Goal: Task Accomplishment & Management: Manage account settings

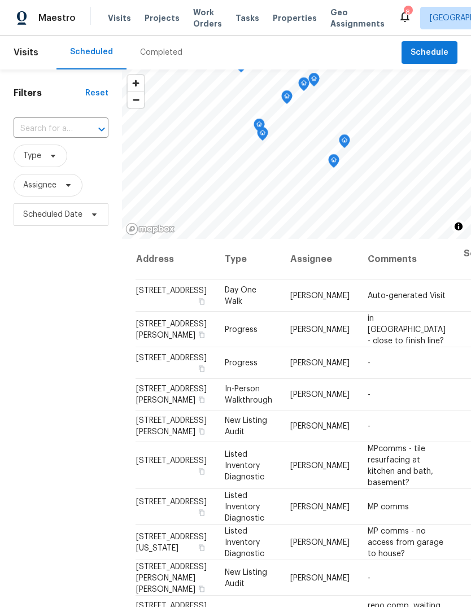
click at [283, 22] on span "Properties" at bounding box center [295, 17] width 44 height 11
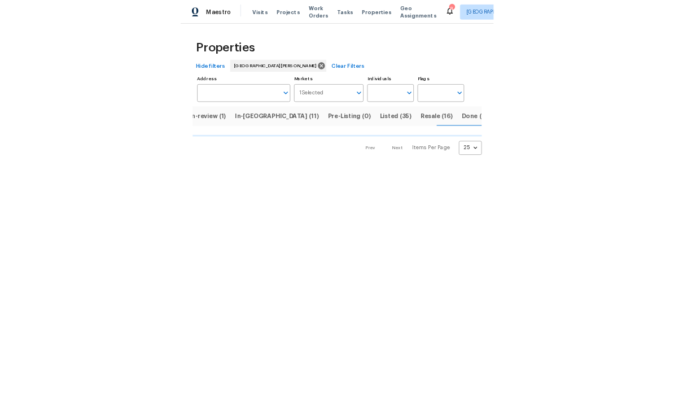
scroll to position [0, 159]
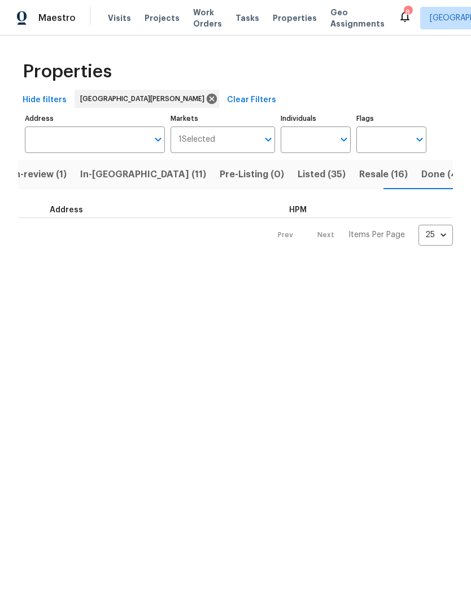
click at [421, 176] on span "Done (478)" at bounding box center [446, 175] width 51 height 16
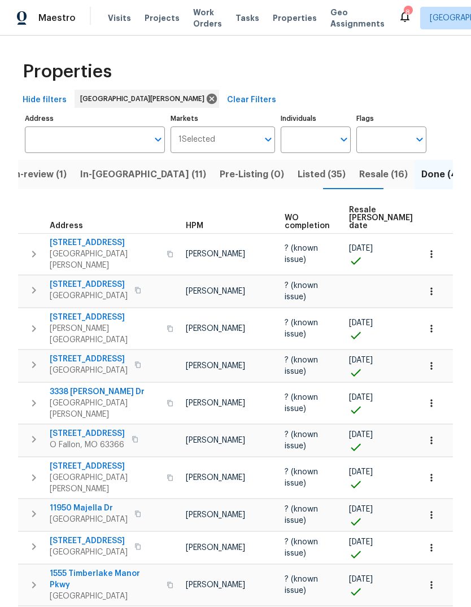
click at [359, 178] on span "Resale (16)" at bounding box center [383, 175] width 49 height 16
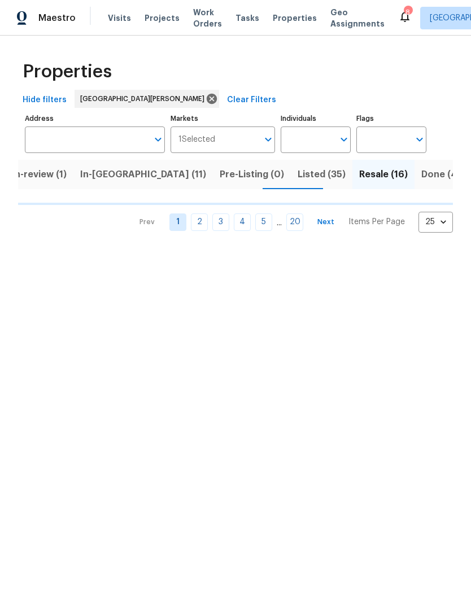
click at [421, 174] on span "Done (478)" at bounding box center [446, 175] width 51 height 16
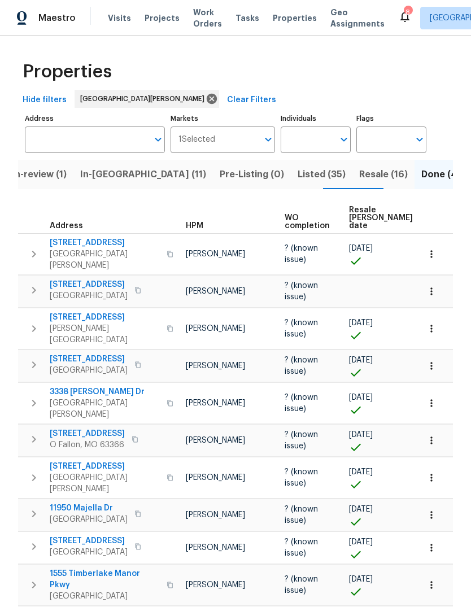
click at [361, 220] on span "Resale COE date" at bounding box center [381, 218] width 64 height 24
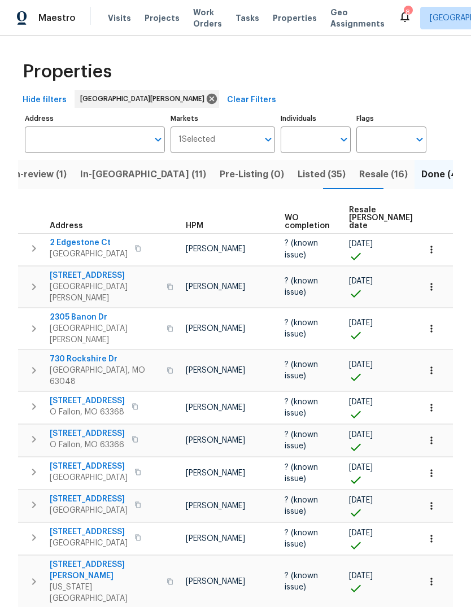
click at [360, 216] on span "Resale COE date" at bounding box center [381, 218] width 64 height 24
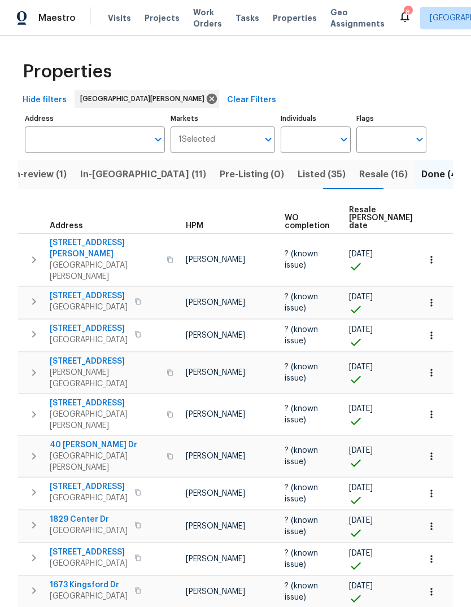
click at [297, 178] on span "Listed (35)" at bounding box center [321, 175] width 48 height 16
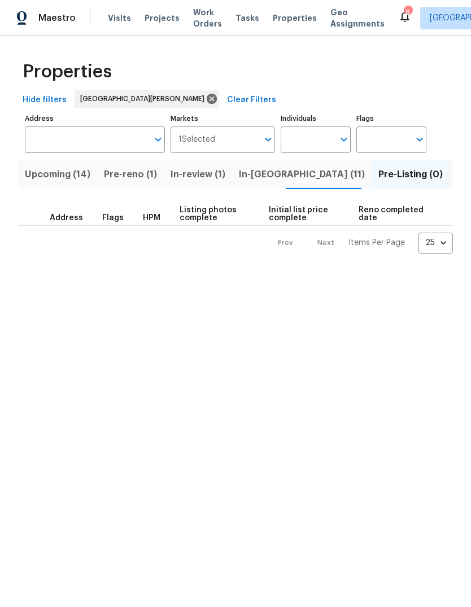
click at [284, 23] on span "Properties" at bounding box center [295, 17] width 44 height 11
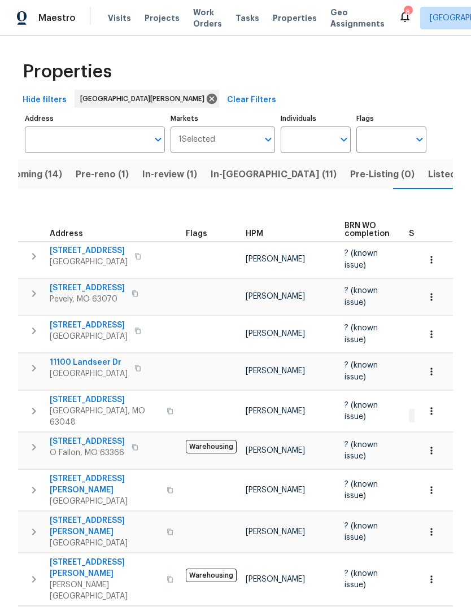
click at [37, 172] on span "Upcoming (14)" at bounding box center [29, 175] width 65 height 16
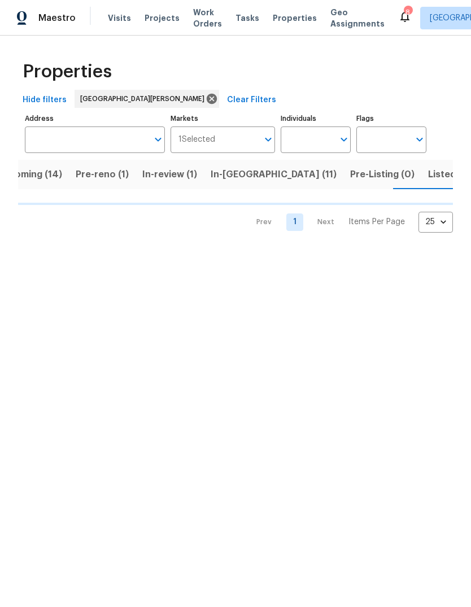
scroll to position [0, 28]
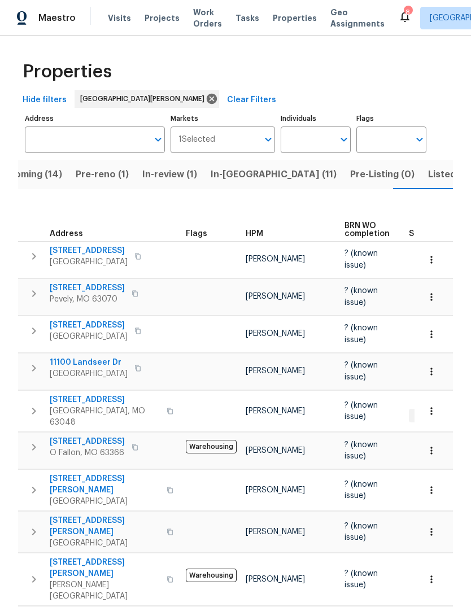
click at [422, 144] on icon "Open" at bounding box center [420, 140] width 14 height 14
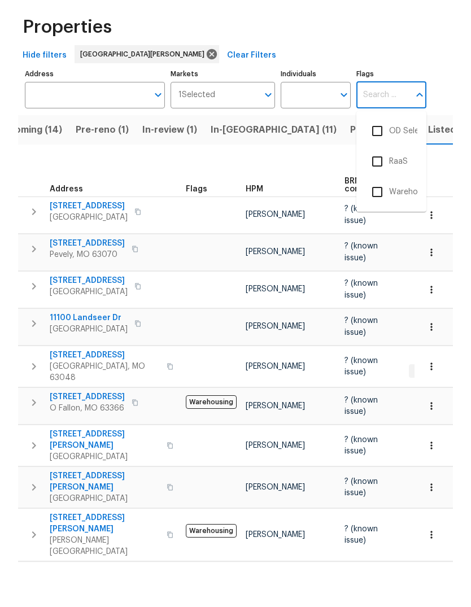
click at [442, 54] on div "Properties" at bounding box center [235, 72] width 435 height 36
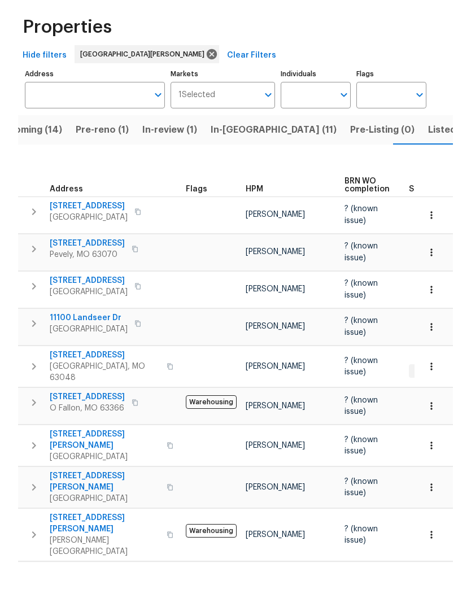
scroll to position [42, 0]
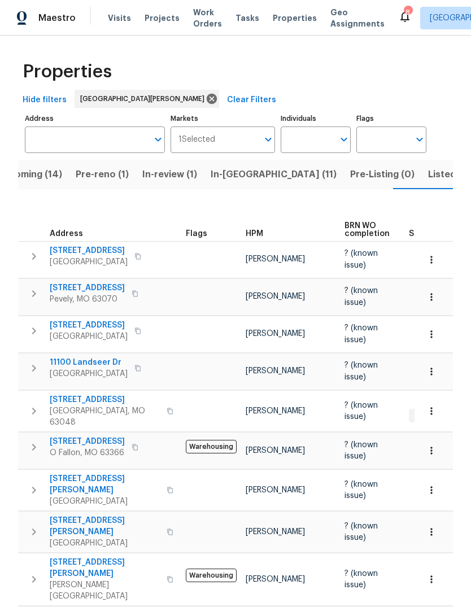
click at [51, 167] on span "Upcoming (14)" at bounding box center [29, 175] width 65 height 16
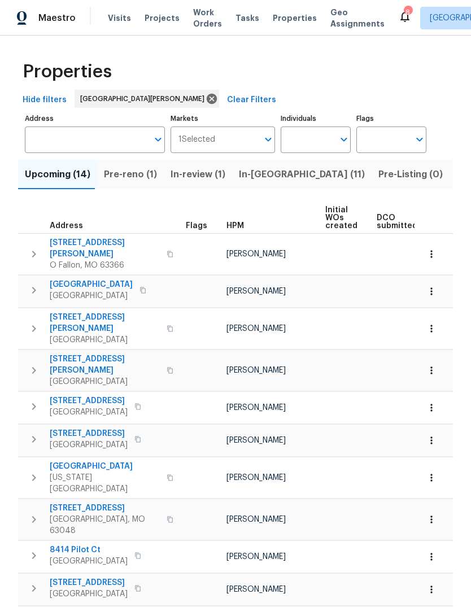
click at [238, 229] on span "HPM" at bounding box center [234, 226] width 17 height 8
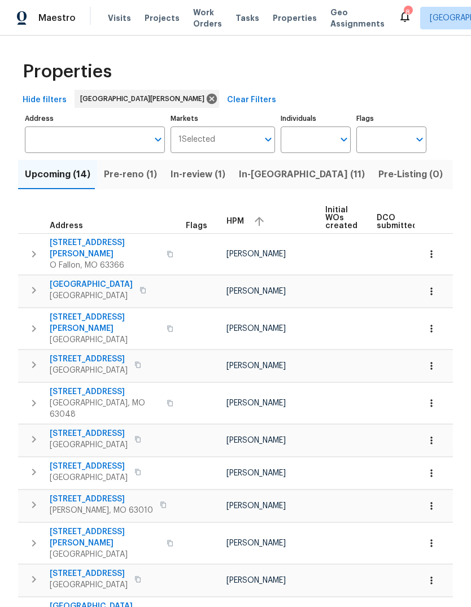
click at [235, 224] on span "HPM" at bounding box center [234, 221] width 17 height 8
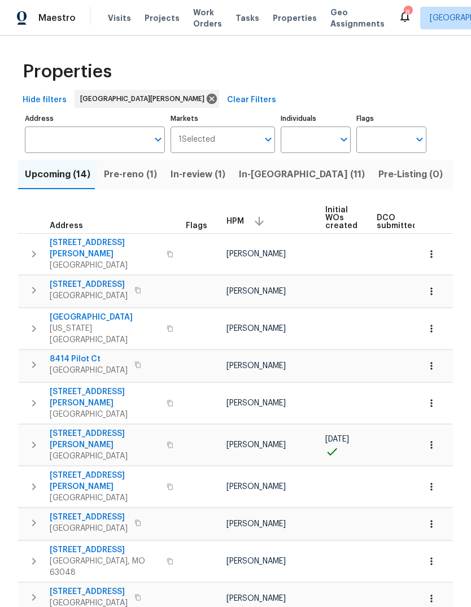
click at [67, 353] on span "8414 Pilot Ct" at bounding box center [89, 358] width 78 height 11
click at [158, 23] on span "Projects" at bounding box center [162, 17] width 35 height 11
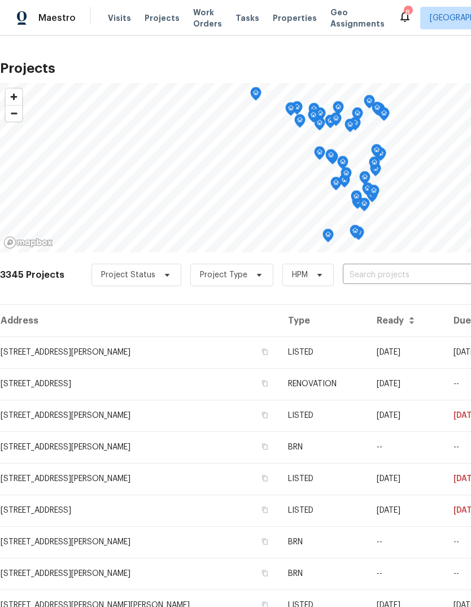
click at [289, 20] on span "Properties" at bounding box center [295, 17] width 44 height 11
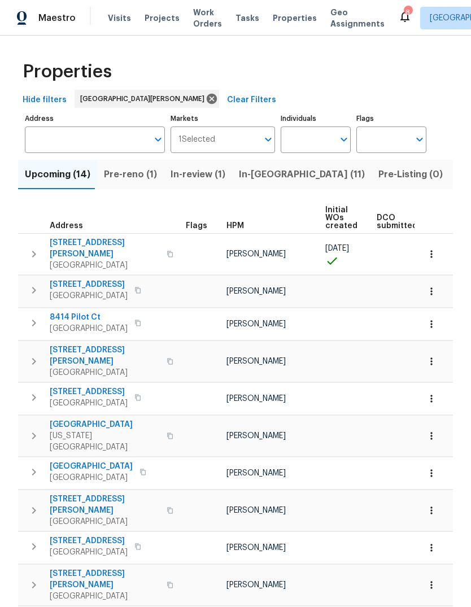
click at [456, 181] on span "Listed (35)" at bounding box center [480, 175] width 48 height 16
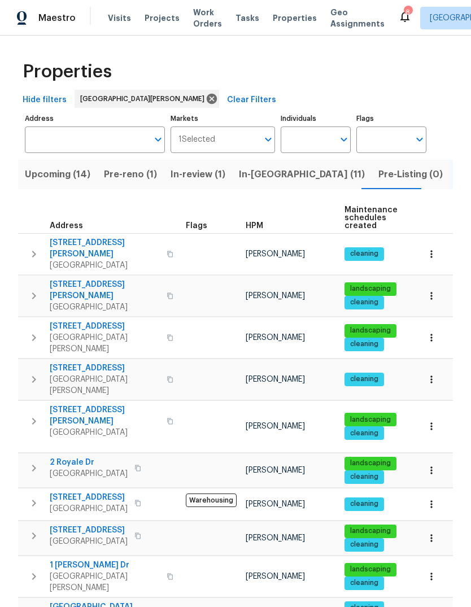
click at [257, 227] on span "HPM" at bounding box center [254, 226] width 17 height 8
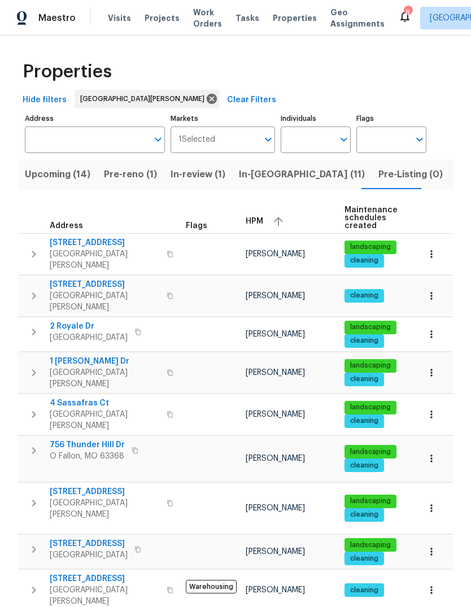
click at [266, 221] on div "HPM" at bounding box center [291, 221] width 90 height 17
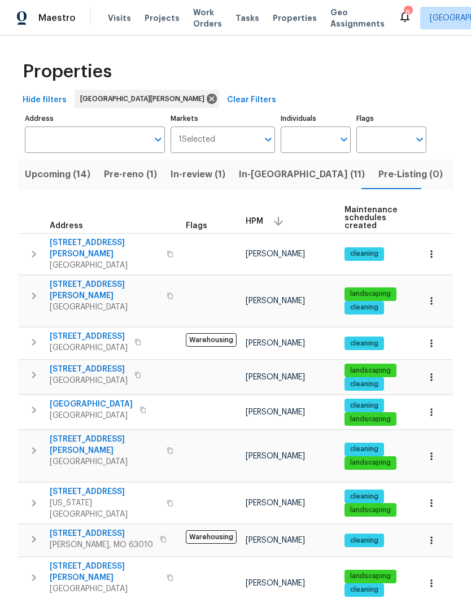
click at [268, 178] on span "In-[GEOGRAPHIC_DATA] (11)" at bounding box center [302, 175] width 126 height 16
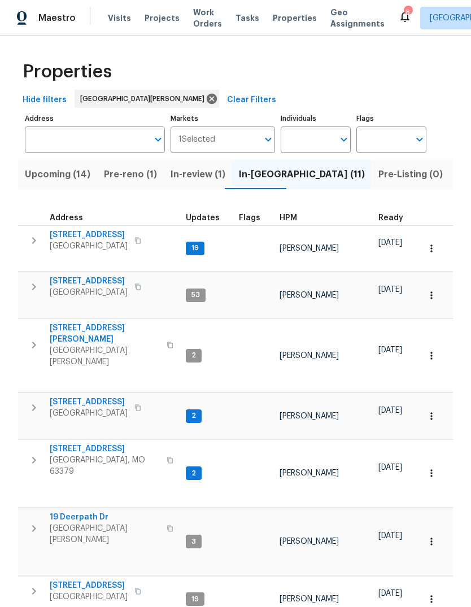
click at [297, 220] on div "HPM" at bounding box center [324, 218] width 90 height 8
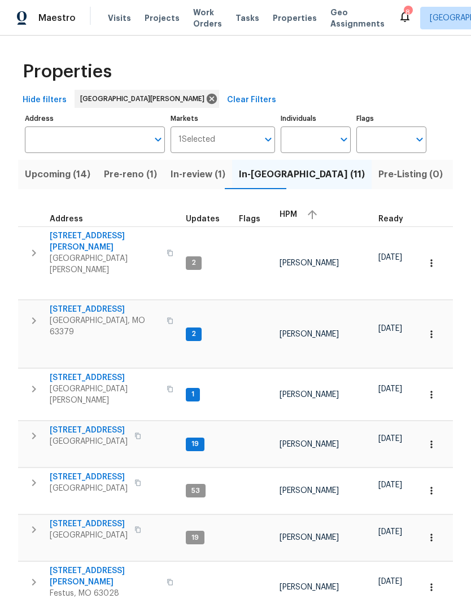
click at [292, 222] on div "HPM" at bounding box center [324, 214] width 90 height 17
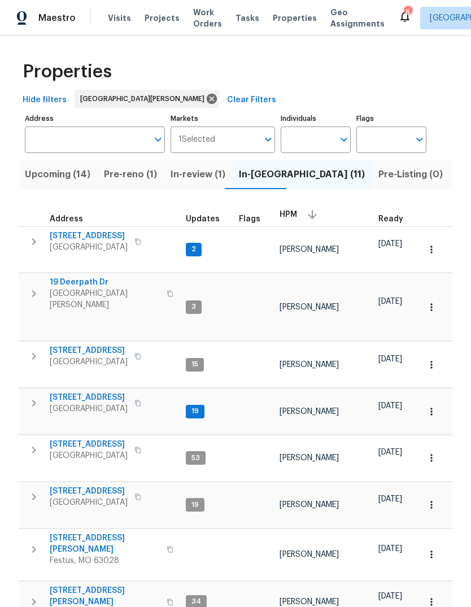
click at [98, 242] on span "[GEOGRAPHIC_DATA]" at bounding box center [89, 247] width 78 height 11
click at [291, 17] on span "Properties" at bounding box center [295, 17] width 44 height 11
click at [286, 20] on span "Properties" at bounding box center [295, 17] width 44 height 11
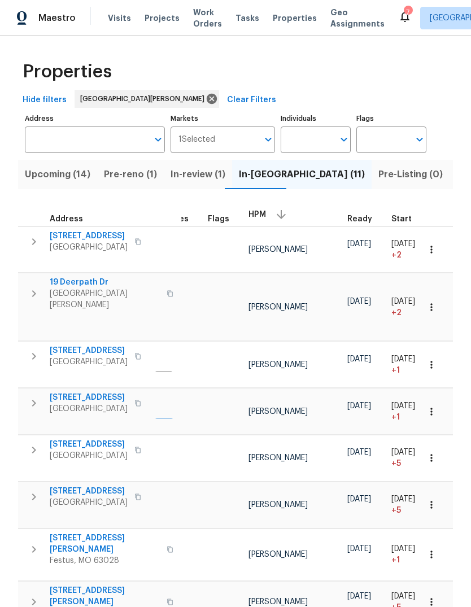
scroll to position [0, 32]
click at [119, 23] on span "Visits" at bounding box center [119, 17] width 23 height 11
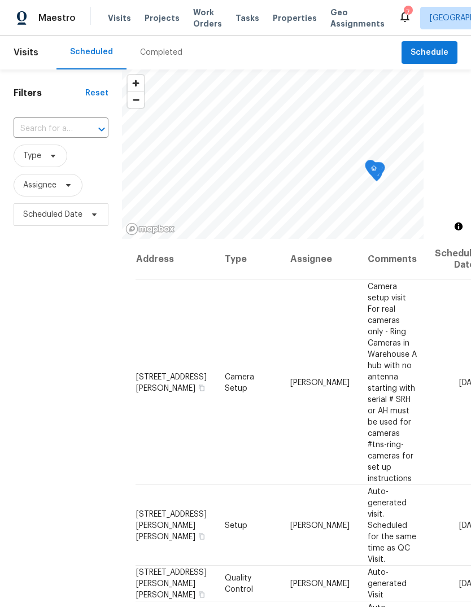
click at [100, 133] on icon "Open" at bounding box center [102, 129] width 14 height 14
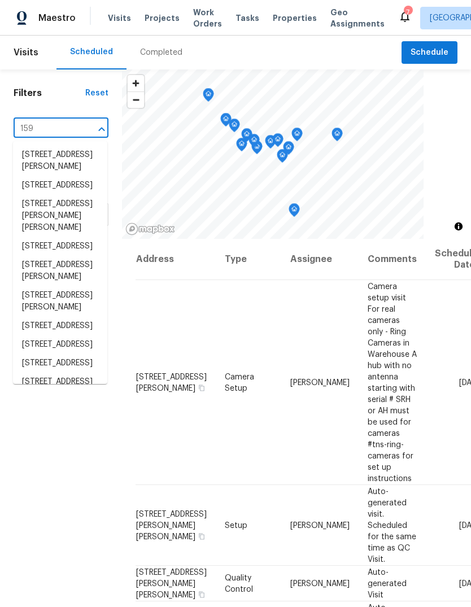
type input "1590"
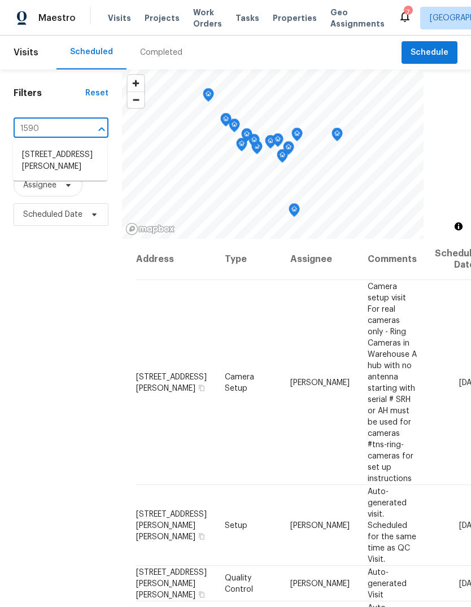
click at [60, 172] on li "1590 Bay Meadows Dr, Florissant, MO 63033" at bounding box center [60, 161] width 94 height 30
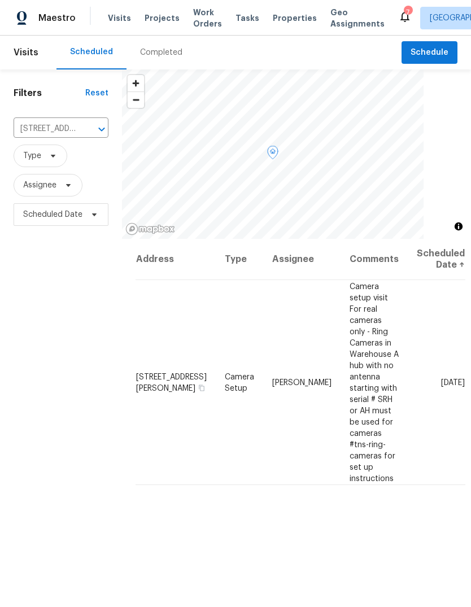
click at [0, 0] on icon at bounding box center [0, 0] width 0 height 0
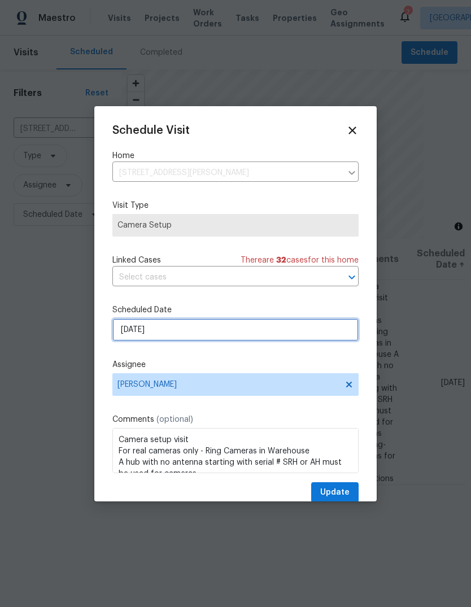
click at [295, 336] on input "10/3/2025" at bounding box center [235, 329] width 246 height 23
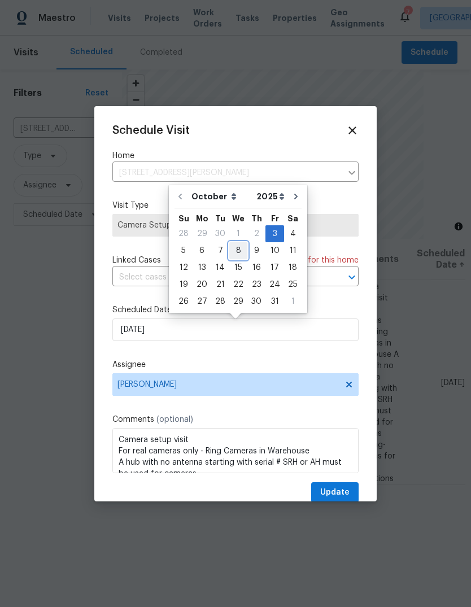
click at [237, 253] on div "8" at bounding box center [238, 251] width 18 height 16
type input "10/8/2025"
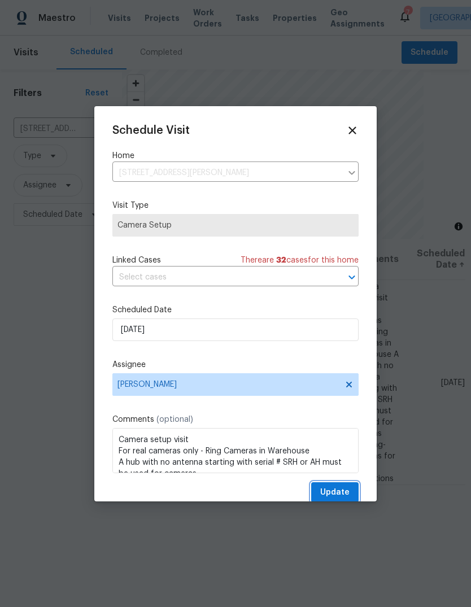
click at [347, 492] on span "Update" at bounding box center [334, 492] width 29 height 14
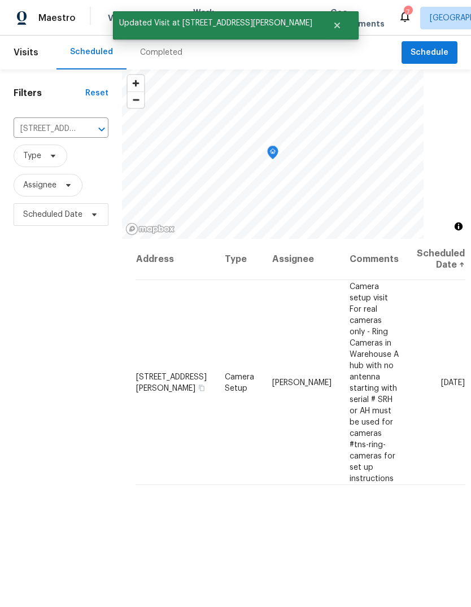
click at [165, 55] on div "Completed" at bounding box center [161, 52] width 42 height 11
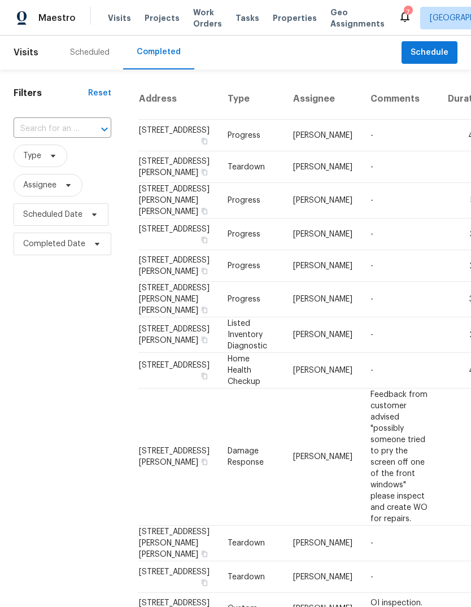
click at [104, 49] on div "Scheduled" at bounding box center [90, 52] width 40 height 11
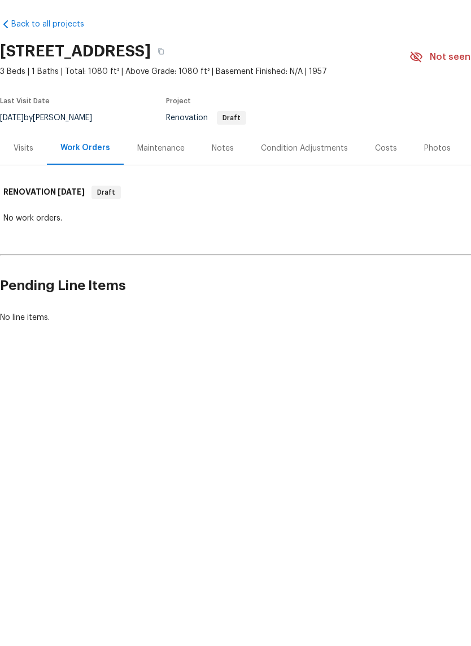
click at [37, 171] on div "Visits" at bounding box center [23, 187] width 47 height 33
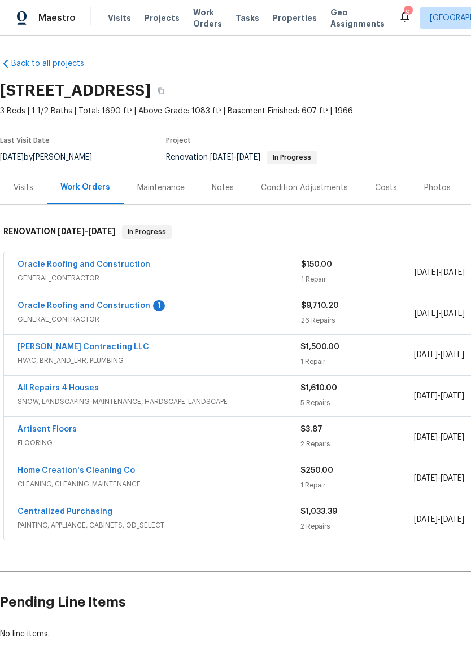
click at [138, 308] on link "Oracle Roofing and Construction" at bounding box center [83, 306] width 133 height 8
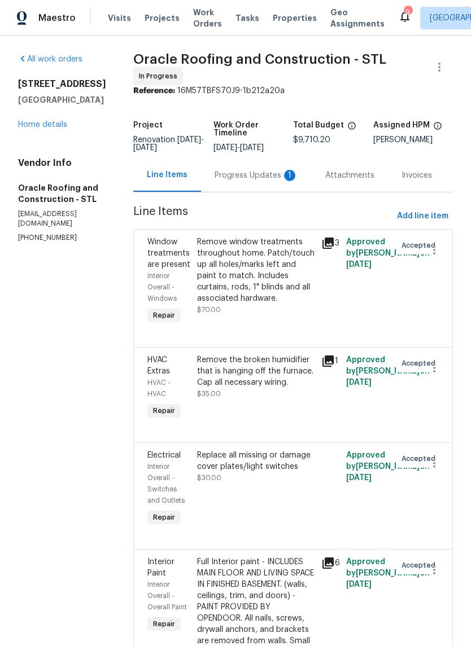
click at [269, 173] on div "Progress Updates 1" at bounding box center [257, 175] width 84 height 11
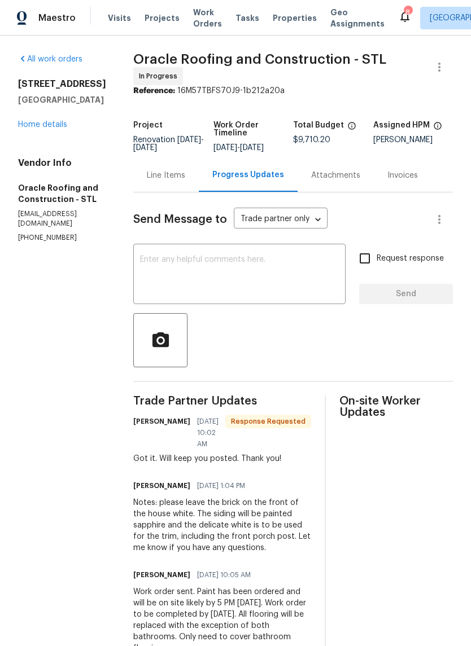
click at [56, 128] on link "Home details" at bounding box center [42, 125] width 49 height 8
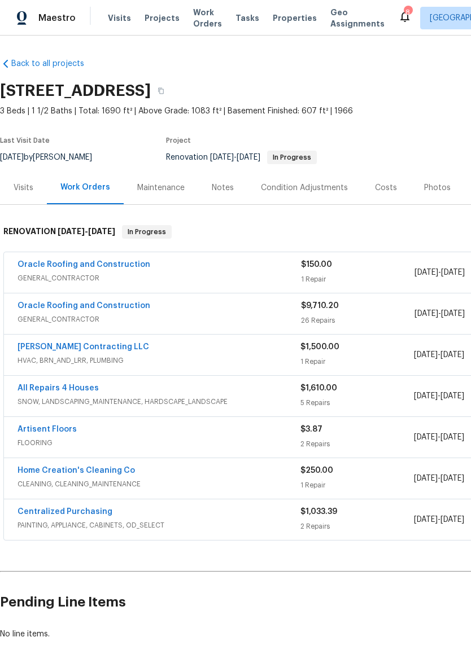
click at [130, 267] on link "Oracle Roofing and Construction" at bounding box center [83, 265] width 133 height 8
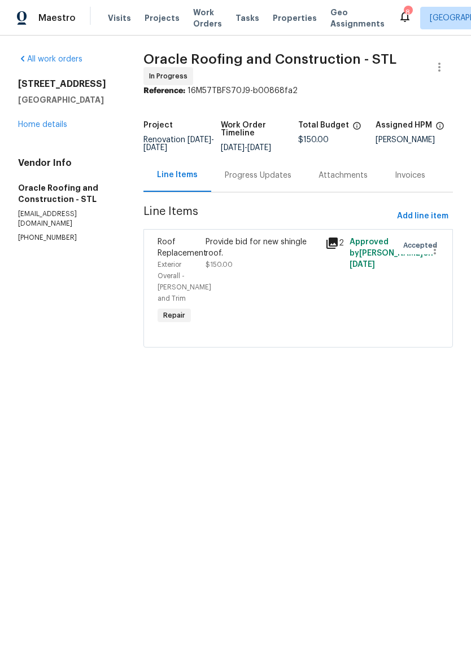
click at [284, 181] on div "Progress Updates" at bounding box center [258, 175] width 67 height 11
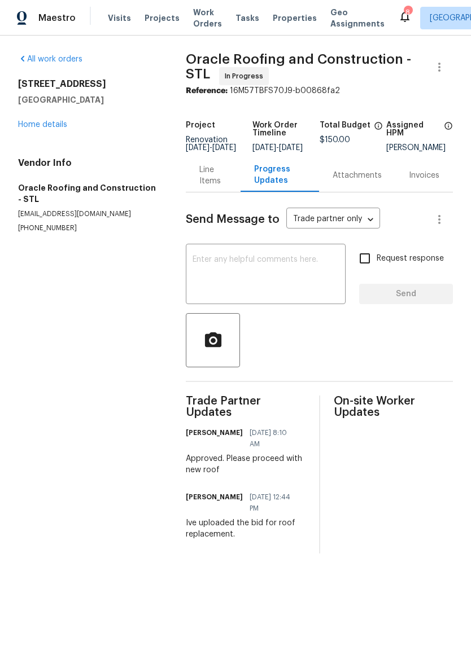
click at [58, 127] on link "Home details" at bounding box center [42, 125] width 49 height 8
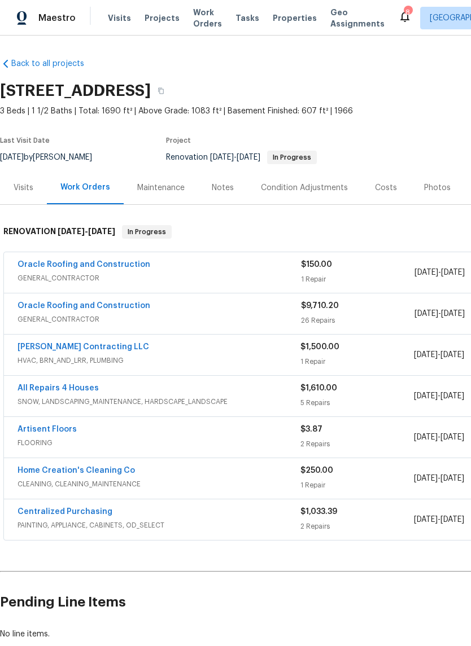
click at [224, 193] on div "Notes" at bounding box center [223, 187] width 22 height 11
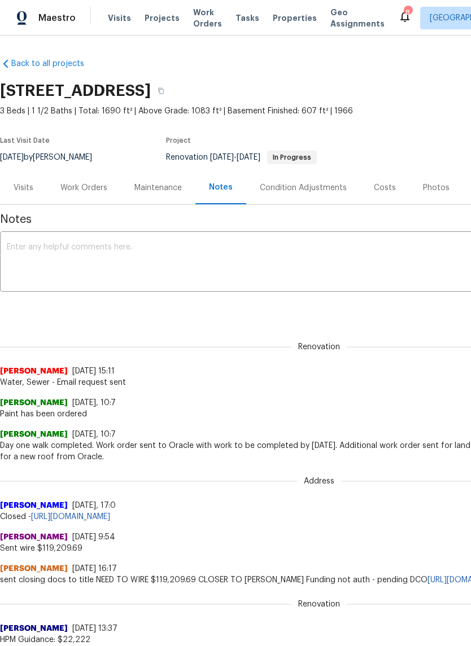
click at [383, 199] on div "Costs" at bounding box center [384, 187] width 49 height 33
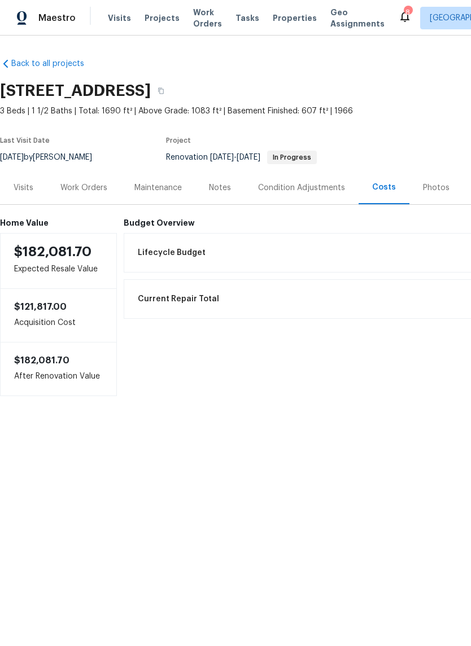
click at [97, 198] on div "Work Orders" at bounding box center [84, 187] width 74 height 33
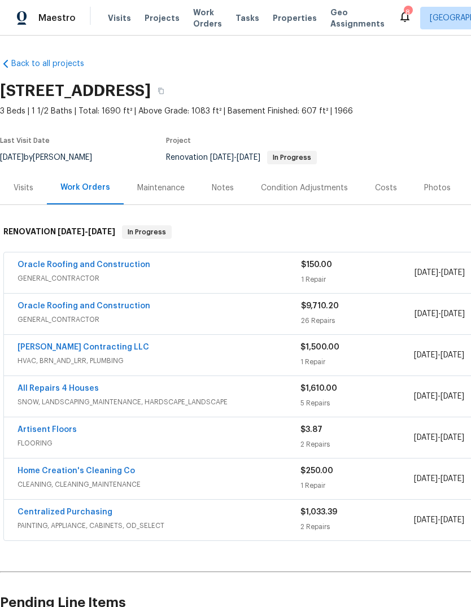
click at [89, 351] on link "Loftin Contracting LLC" at bounding box center [83, 347] width 132 height 8
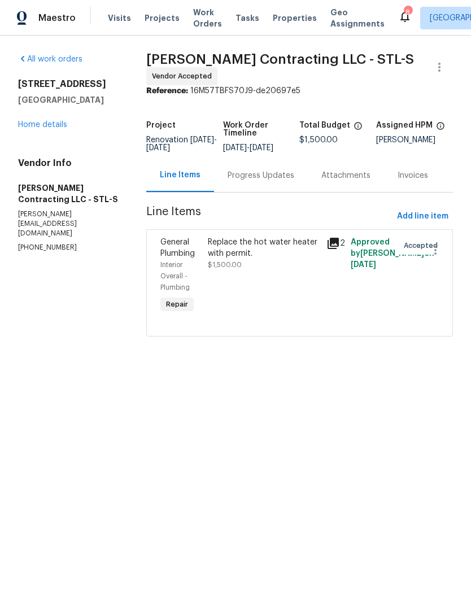
click at [335, 246] on icon at bounding box center [332, 243] width 11 height 11
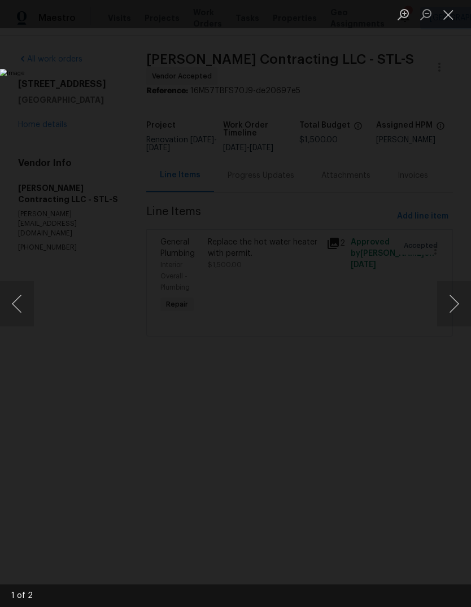
click at [450, 310] on button "Next image" at bounding box center [454, 303] width 34 height 45
click at [448, 24] on button "Close lightbox" at bounding box center [448, 15] width 23 height 20
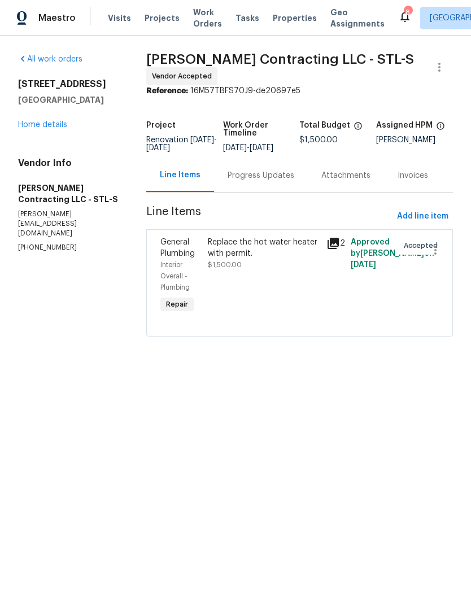
click at [55, 128] on link "Home details" at bounding box center [42, 125] width 49 height 8
